Goal: Task Accomplishment & Management: Complete application form

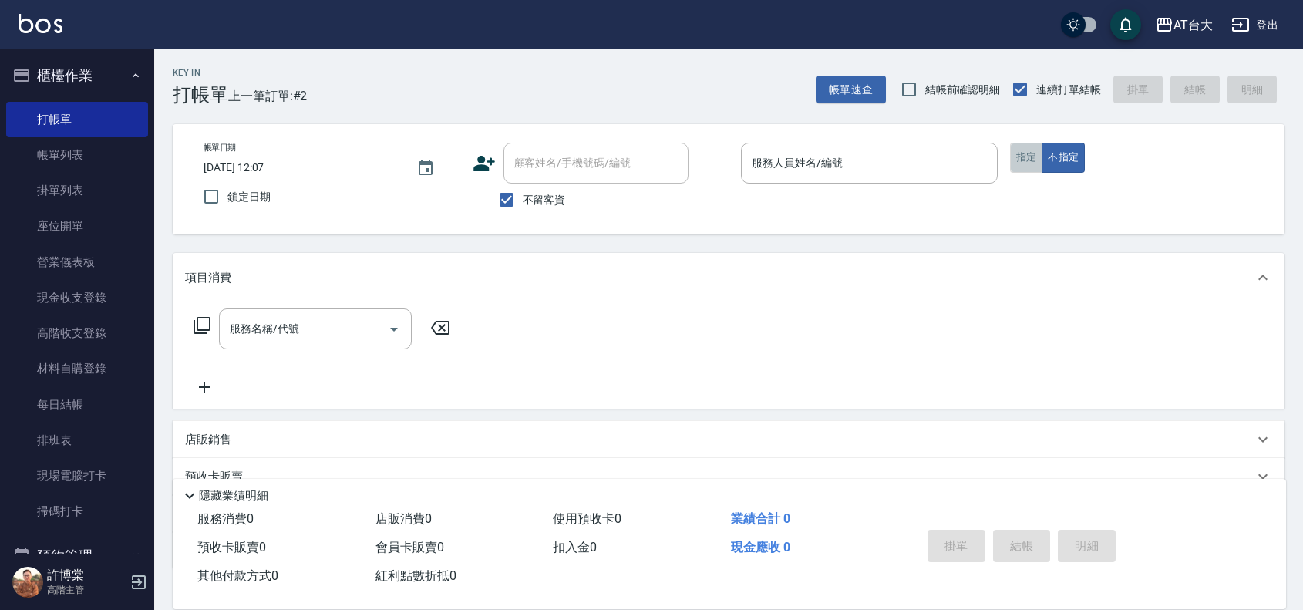
click at [1023, 147] on button "指定" at bounding box center [1026, 158] width 33 height 30
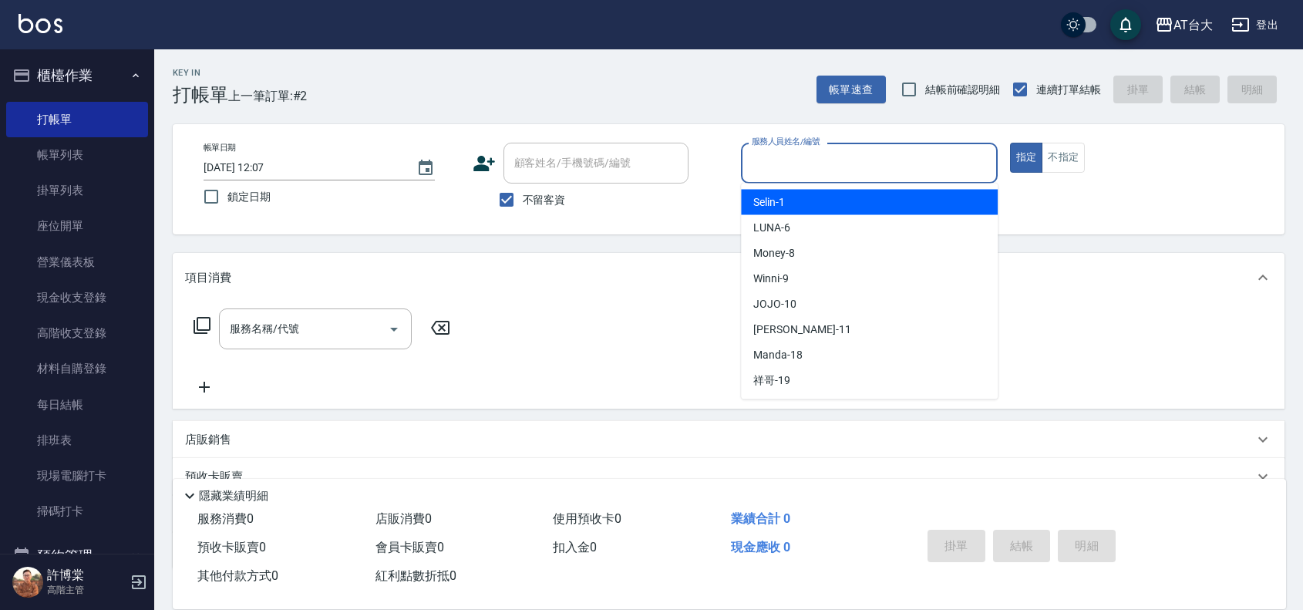
drag, startPoint x: 750, startPoint y: 160, endPoint x: 773, endPoint y: 174, distance: 26.3
click at [753, 162] on input "服務人員姓名/編號" at bounding box center [869, 163] width 243 height 27
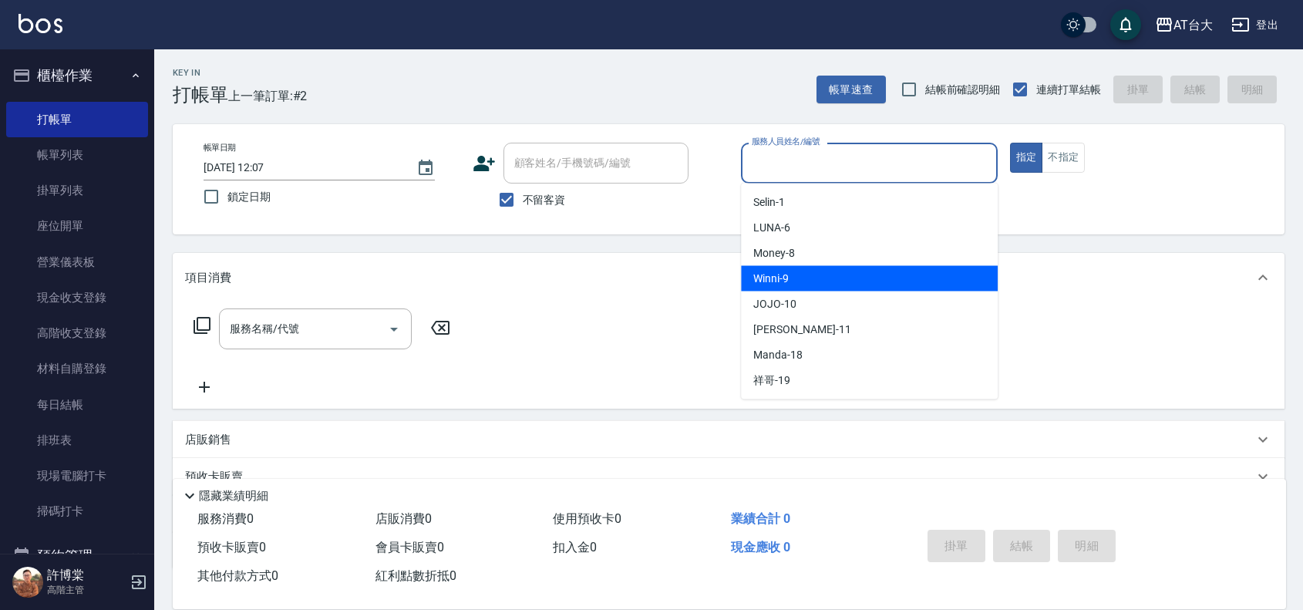
click at [857, 276] on div "Winni -9" at bounding box center [869, 278] width 257 height 25
type input "Winni-9"
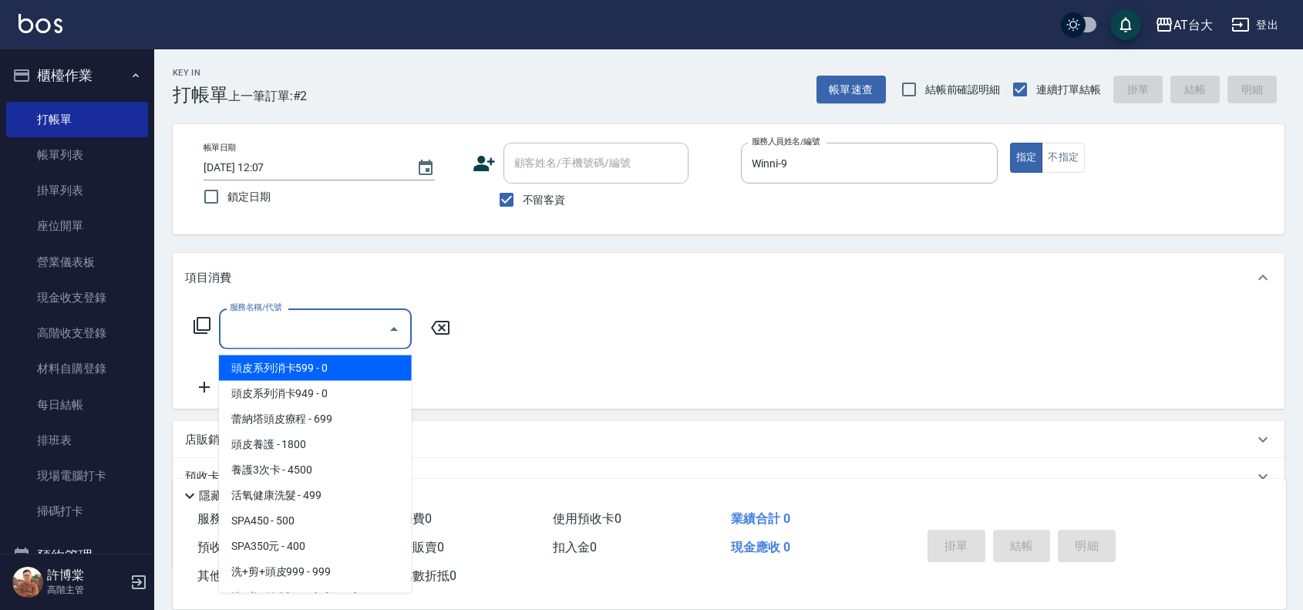
click at [276, 339] on input "服務名稱/代號" at bounding box center [304, 328] width 156 height 27
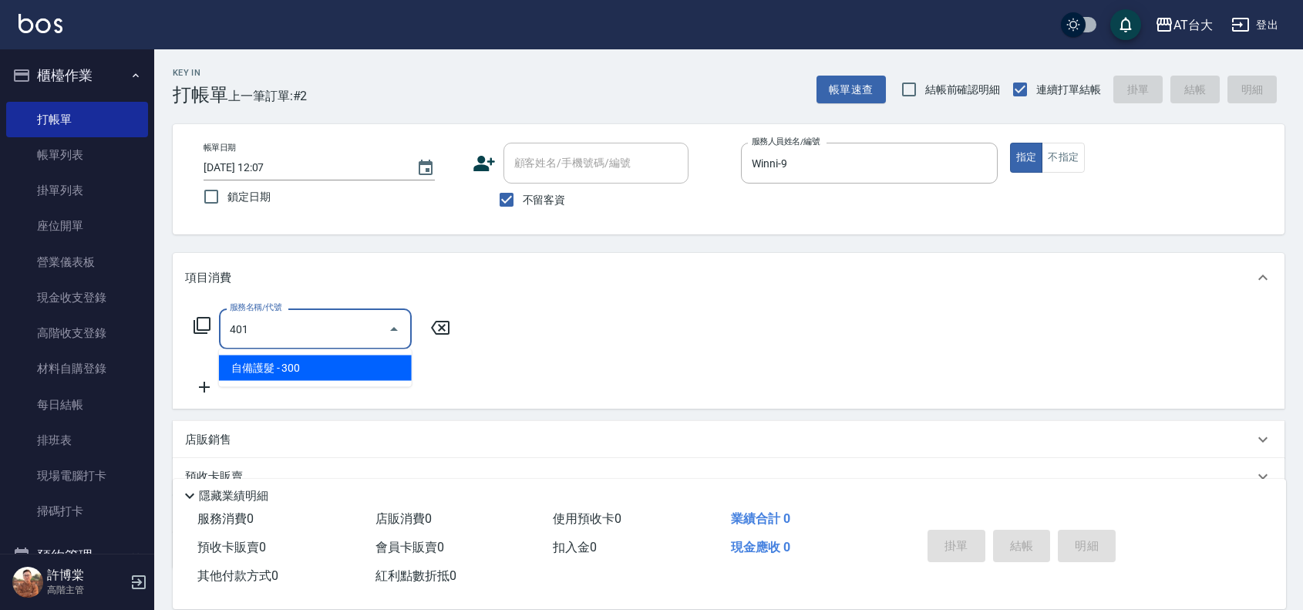
type input "自備護髮(401)"
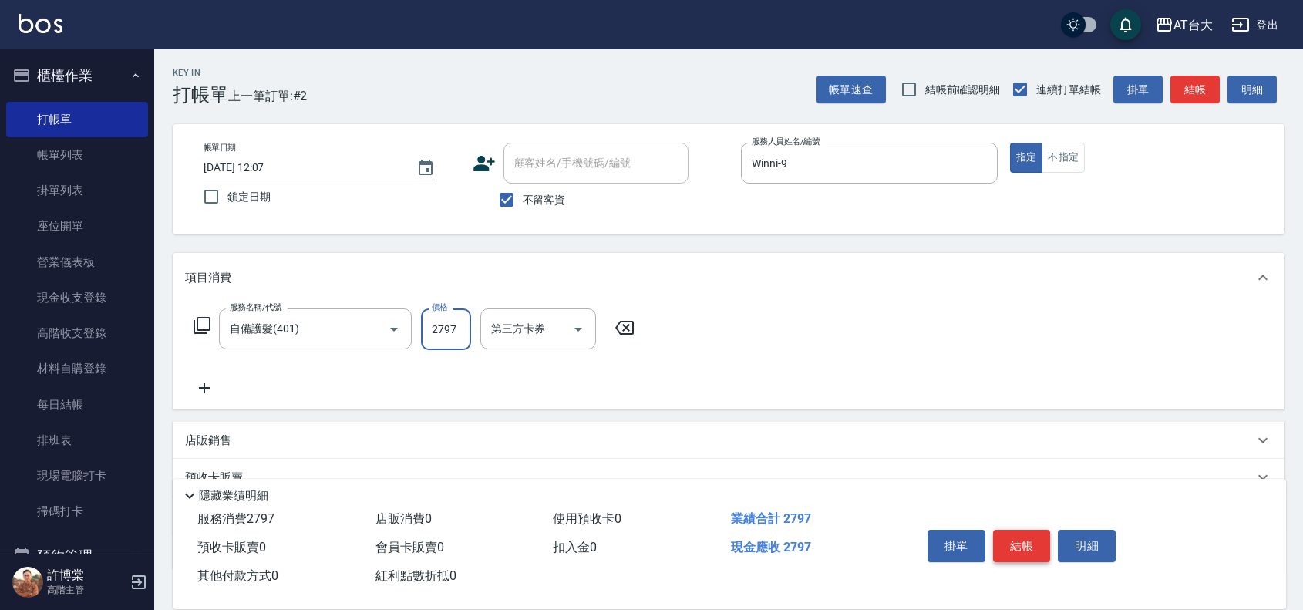
type input "2797"
click at [1020, 540] on button "結帳" at bounding box center [1022, 546] width 58 height 32
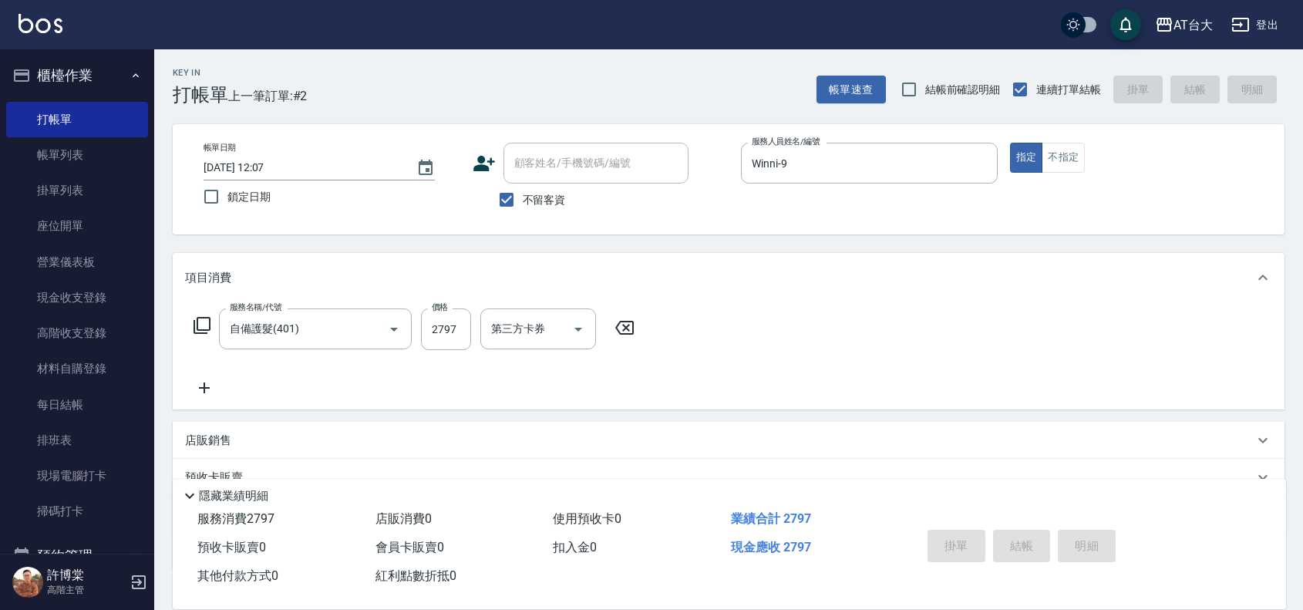
type input "[DATE] 13:26"
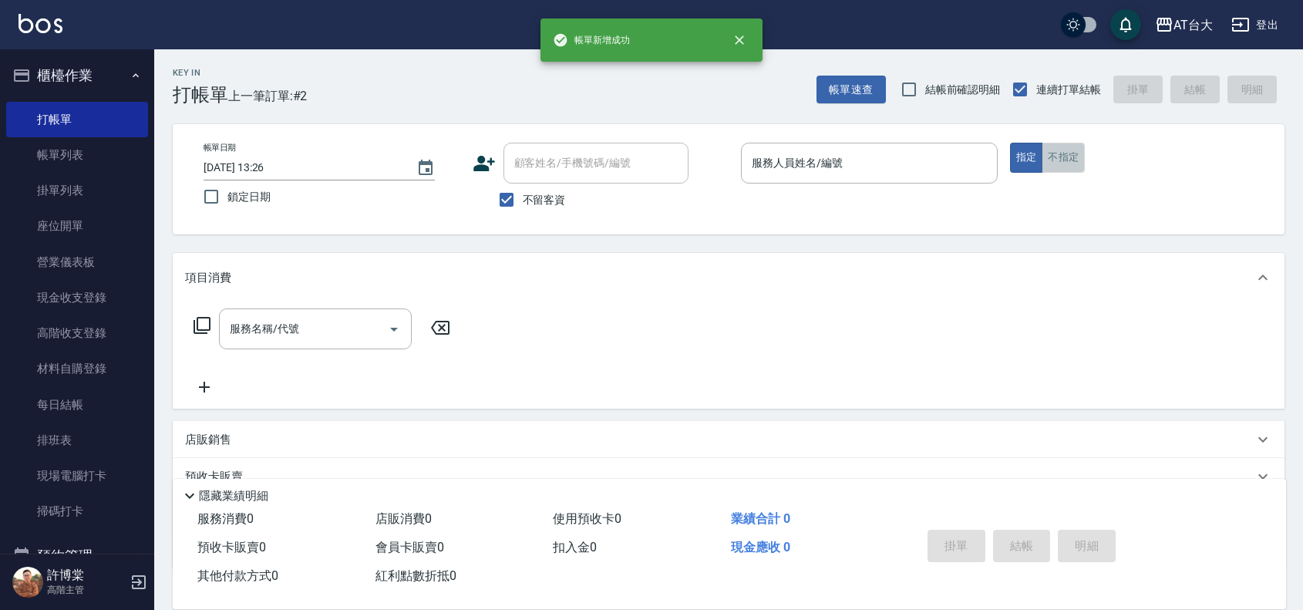
click at [1055, 163] on button "不指定" at bounding box center [1063, 158] width 43 height 30
